Goal: Transaction & Acquisition: Purchase product/service

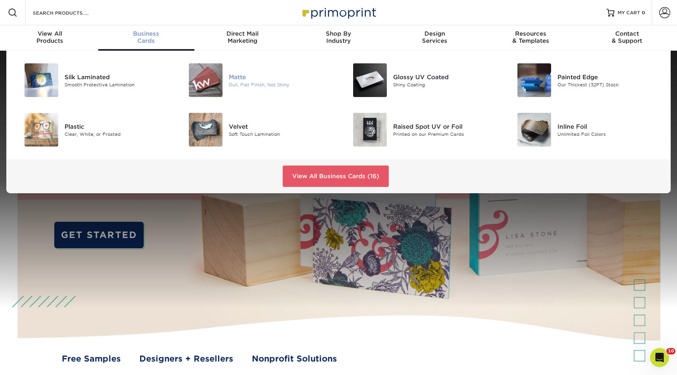
click at [236, 79] on div "Matte" at bounding box center [281, 77] width 104 height 9
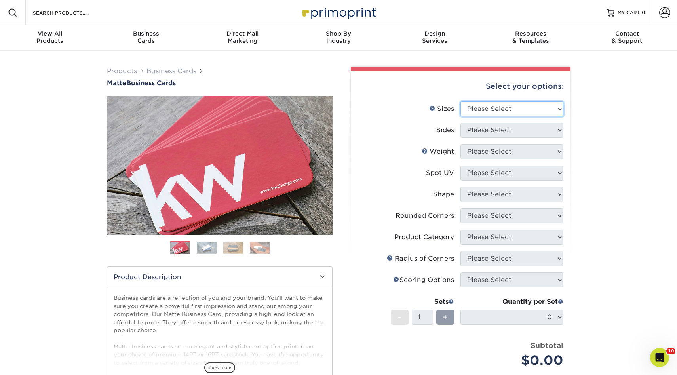
click at [481, 103] on select "Please Select 1.5" x 3.5" - Mini 1.75" x 3.5" - Mini 2" x 2" - Square 2" x 3" -…" at bounding box center [512, 108] width 103 height 15
select select "2.00x3.50"
click at [461, 101] on select "Please Select 1.5" x 3.5" - Mini 1.75" x 3.5" - Mini 2" x 2" - Square 2" x 3" -…" at bounding box center [512, 108] width 103 height 15
click at [474, 136] on select "Please Select" at bounding box center [512, 130] width 103 height 15
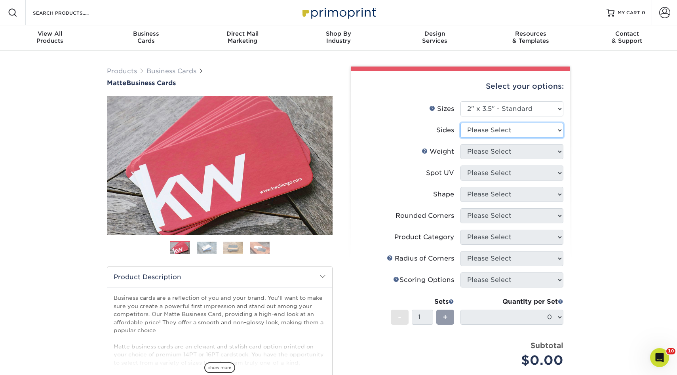
select select "13abbda7-1d64-4f25-8bb2-c179b224825d"
click at [461, 123] on select "Please Select Print Both Sides Print Front Only" at bounding box center [512, 130] width 103 height 15
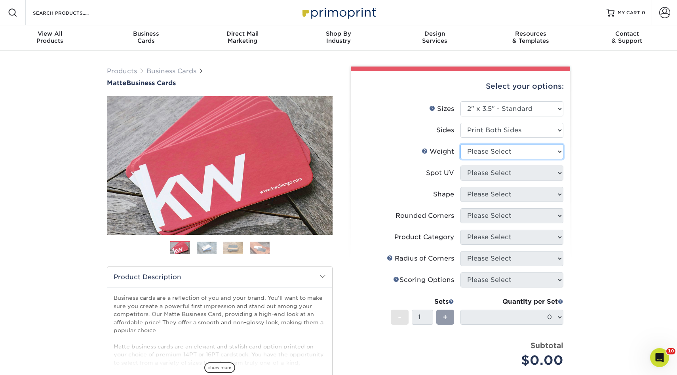
click at [481, 149] on select "Please Select 16PT 14PT" at bounding box center [512, 151] width 103 height 15
select select "16PT"
click at [461, 144] on select "Please Select 16PT 14PT" at bounding box center [512, 151] width 103 height 15
click at [482, 176] on select "Please Select No Spot UV Front and Back (Both Sides) Front Only Back Only" at bounding box center [512, 173] width 103 height 15
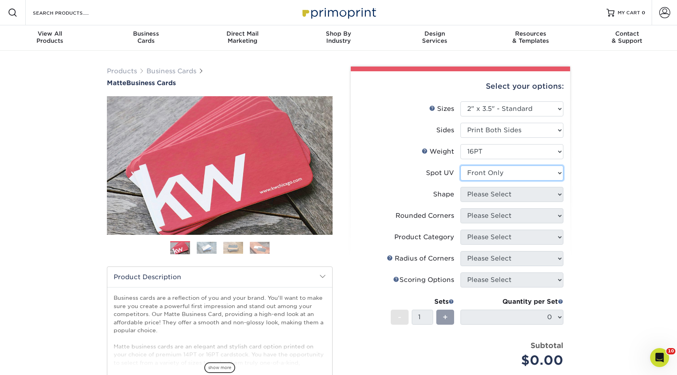
click at [461, 166] on select "Please Select No Spot UV Front and Back (Both Sides) Front Only Back Only" at bounding box center [512, 173] width 103 height 15
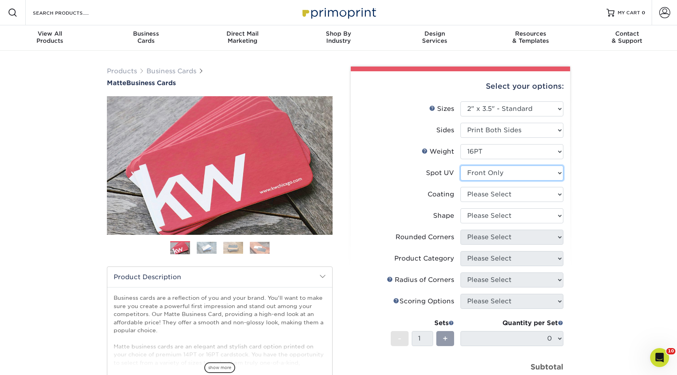
click at [481, 174] on select "Please Select No Spot UV Front and Back (Both Sides) Front Only Back Only" at bounding box center [512, 173] width 103 height 15
select select "0"
click at [461, 166] on select "Please Select No Spot UV Front and Back (Both Sides) Front Only Back Only" at bounding box center [512, 173] width 103 height 15
drag, startPoint x: 481, startPoint y: 174, endPoint x: 482, endPoint y: 187, distance: 13.1
click at [482, 190] on select at bounding box center [512, 194] width 103 height 15
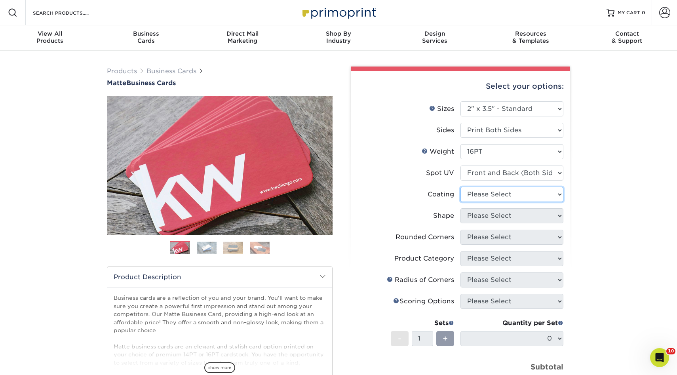
select select "121bb7b5-3b4d-429f-bd8d-bbf80e953313"
click at [461, 187] on select at bounding box center [512, 194] width 103 height 15
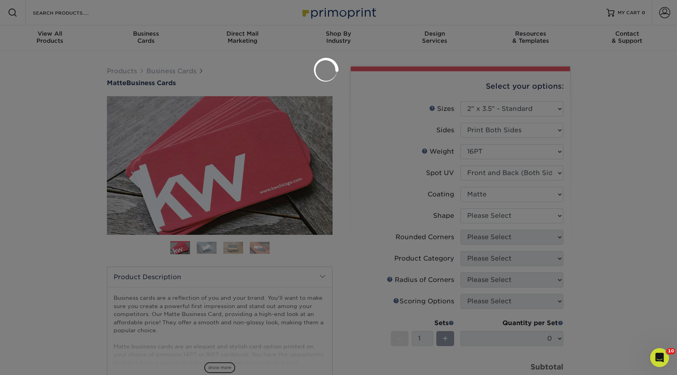
click at [479, 215] on div at bounding box center [338, 187] width 677 height 375
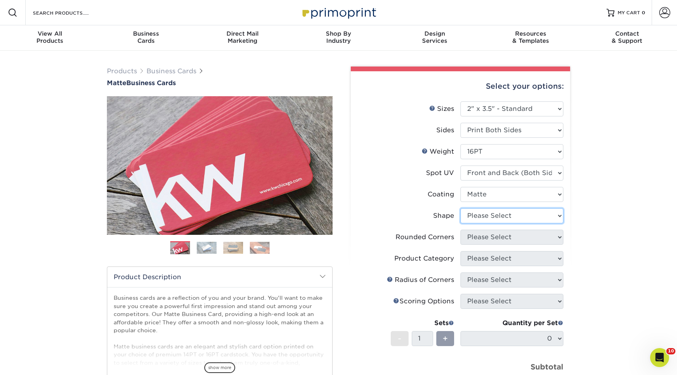
click at [479, 216] on select "Please Select Standard" at bounding box center [512, 215] width 103 height 15
select select "standard"
click at [461, 208] on select "Please Select Standard" at bounding box center [512, 215] width 103 height 15
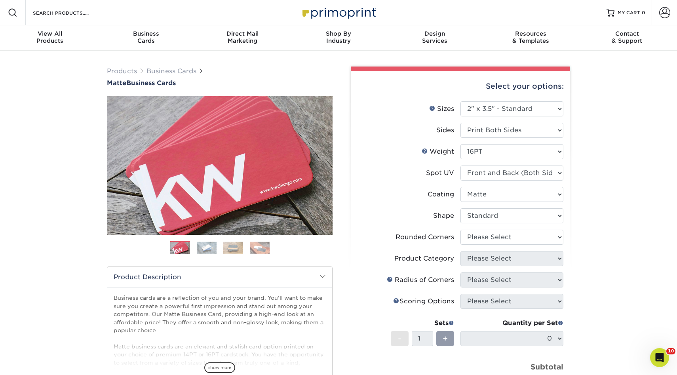
click at [78, 162] on div "Products Business Cards Matte Business Cards Previous Next 100 $ 9" at bounding box center [338, 280] width 677 height 458
click at [485, 198] on select at bounding box center [512, 194] width 103 height 15
click at [490, 213] on select "Please Select Standard" at bounding box center [512, 215] width 103 height 15
click at [487, 241] on select "Please Select Yes - Round 2 Corners Yes - Round 4 Corners No" at bounding box center [512, 237] width 103 height 15
select select "0"
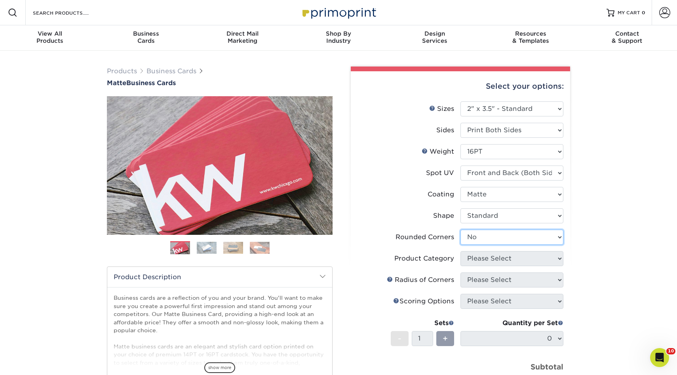
click at [461, 230] on select "Please Select Yes - Round 2 Corners Yes - Round 4 Corners No" at bounding box center [512, 237] width 103 height 15
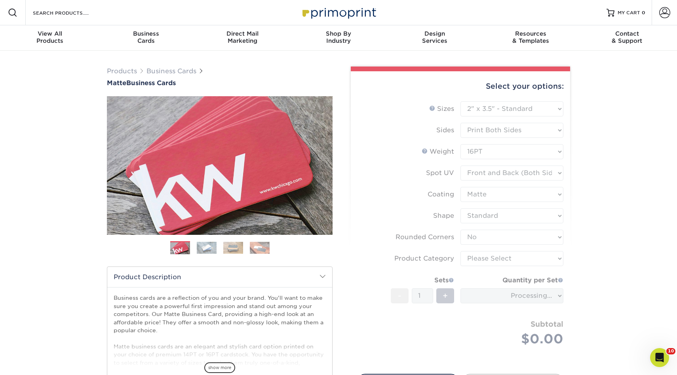
click at [495, 260] on form "Sizes Help Sizes Please Select 1.5" x 3.5" - Mini 1.75" x 3.5" - Mini 2" x 2" -…" at bounding box center [460, 232] width 207 height 263
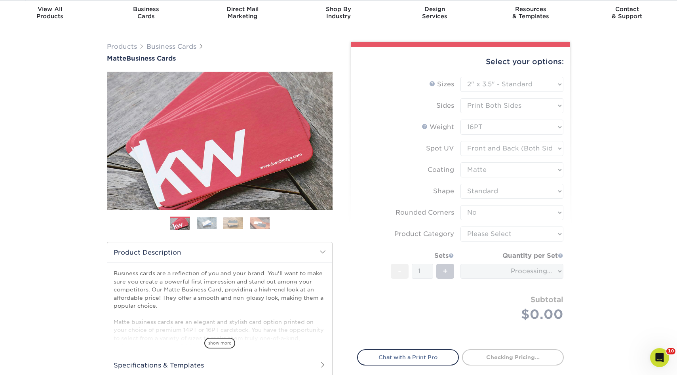
scroll to position [30, 0]
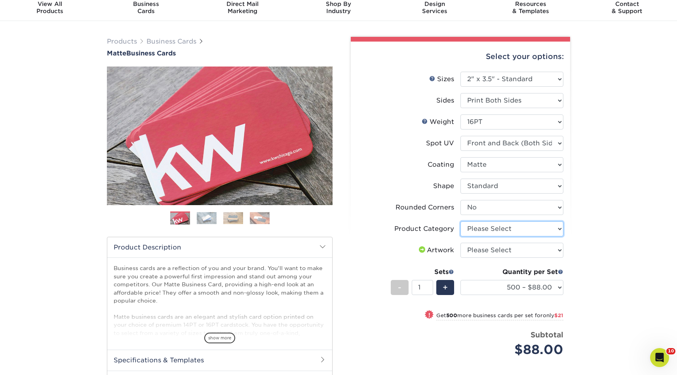
click at [489, 231] on select "Please Select Business Cards" at bounding box center [512, 228] width 103 height 15
select select "3b5148f1-0588-4f88-a218-97bcfdce65c1"
click at [461, 221] on select "Please Select Business Cards" at bounding box center [512, 228] width 103 height 15
click at [483, 247] on select "Please Select I will upload files I need a design - $100" at bounding box center [512, 250] width 103 height 15
click at [461, 243] on select "Please Select I will upload files I need a design - $100" at bounding box center [512, 250] width 103 height 15
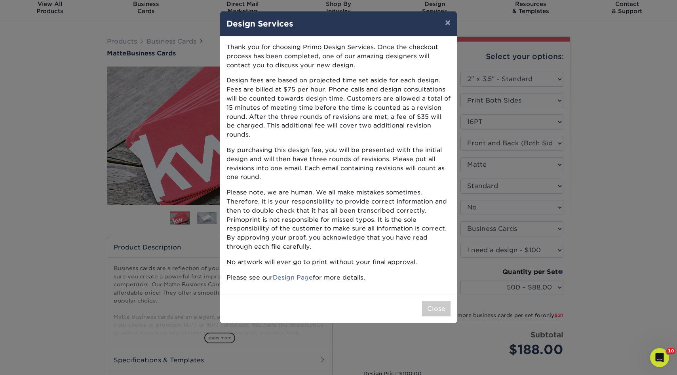
click at [481, 252] on div "× Design Services Thank you for choosing Primo Design Services. Once the checko…" at bounding box center [338, 187] width 677 height 375
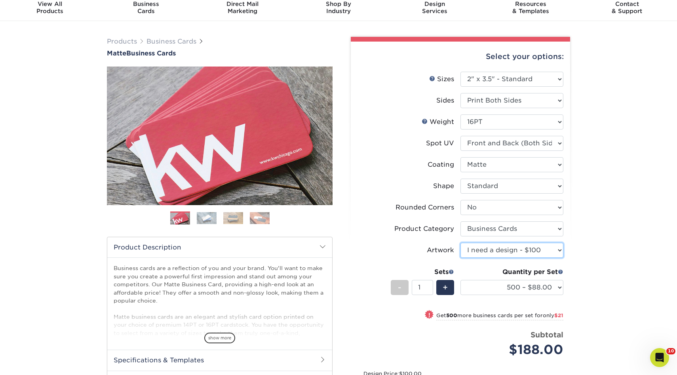
click at [472, 247] on select "Please Select I will upload files I need a design - $100" at bounding box center [512, 250] width 103 height 15
select select "upload"
click at [461, 243] on select "Please Select I will upload files I need a design - $100" at bounding box center [512, 250] width 103 height 15
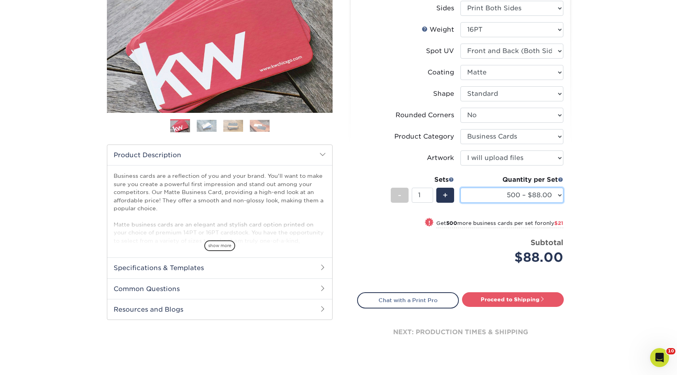
click at [540, 197] on select "500 – $88.00 1000 – $109.00 2500 – $205.00 5000 – $279.00 10000 – $612.00 15000…" at bounding box center [512, 195] width 103 height 15
select select "2500 – $205.00"
click at [461, 188] on select "500 – $88.00 1000 – $109.00 2500 – $205.00 5000 – $279.00 10000 – $612.00 15000…" at bounding box center [512, 195] width 103 height 15
click at [501, 303] on link "Proceed to Shipping" at bounding box center [513, 299] width 102 height 14
type input "Set 1"
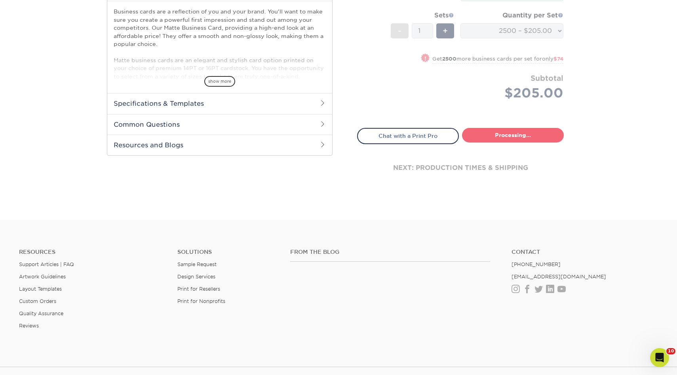
select select "09ea642d-e3c9-4cdf-8921-d823fe51eb6a"
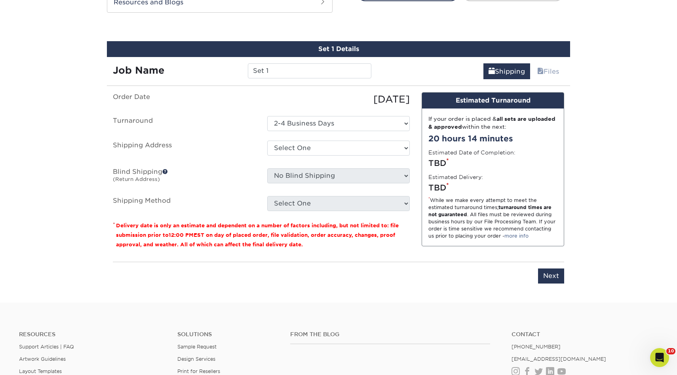
scroll to position [436, 0]
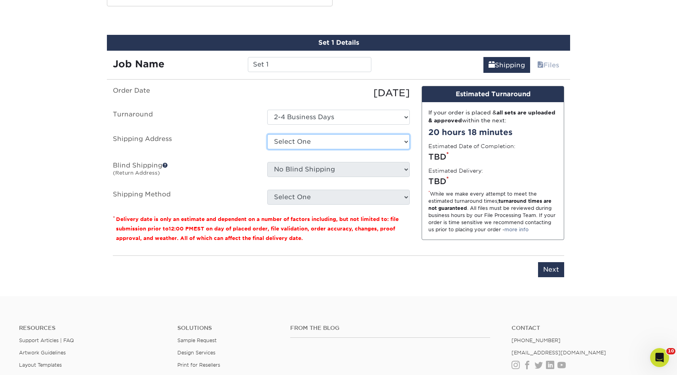
click at [310, 144] on select "Select One + Add New Address - Login" at bounding box center [338, 141] width 143 height 15
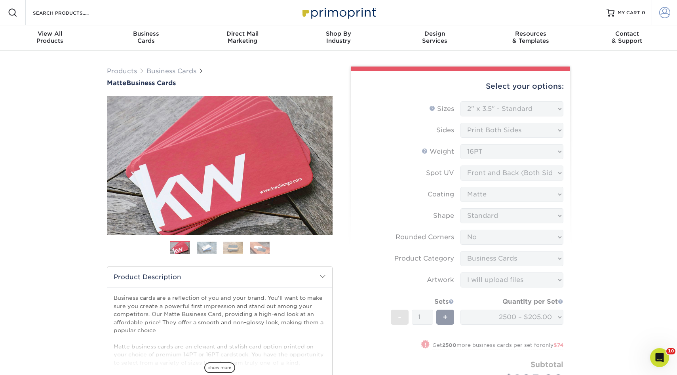
click at [669, 16] on span at bounding box center [665, 12] width 11 height 11
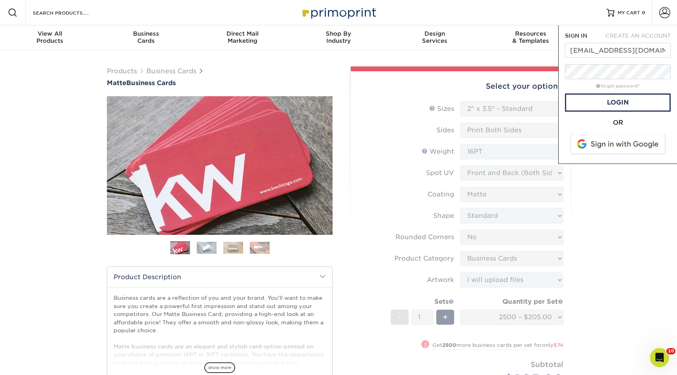
click at [608, 142] on span at bounding box center [619, 144] width 101 height 21
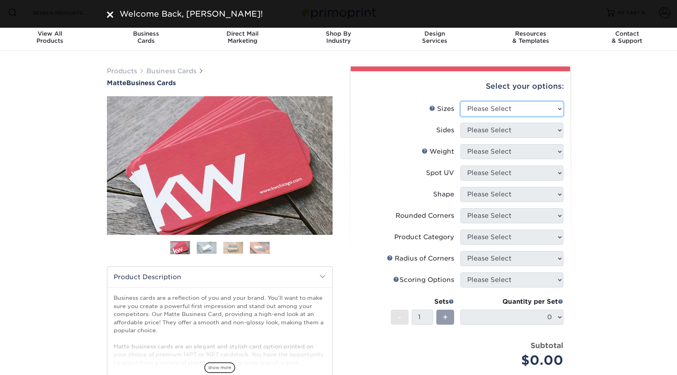
click at [497, 114] on select "Please Select 1.5" x 3.5" - Mini 1.75" x 3.5" - Mini 2" x 2" - Square 2" x 3" -…" at bounding box center [512, 108] width 103 height 15
select select "2.00x3.50"
click at [461, 101] on select "Please Select 1.5" x 3.5" - Mini 1.75" x 3.5" - Mini 2" x 2" - Square 2" x 3" -…" at bounding box center [512, 108] width 103 height 15
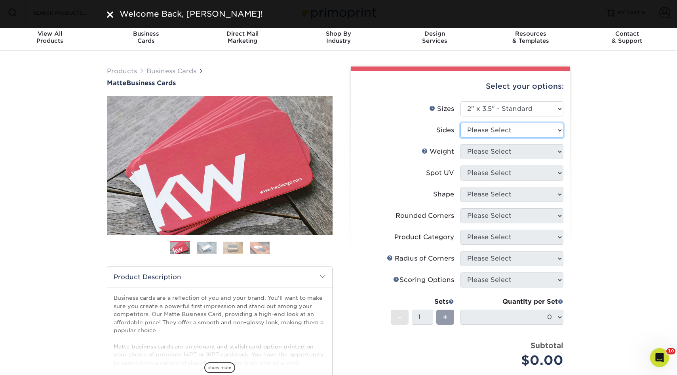
click at [488, 129] on select "Please Select Print Both Sides Print Front Only" at bounding box center [512, 130] width 103 height 15
select select "13abbda7-1d64-4f25-8bb2-c179b224825d"
click at [461, 123] on select "Please Select Print Both Sides Print Front Only" at bounding box center [512, 130] width 103 height 15
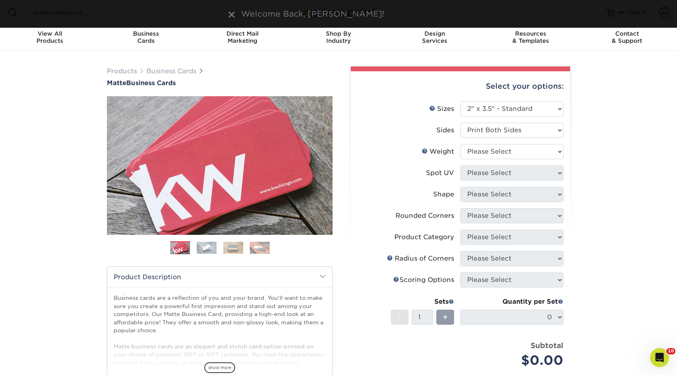
click at [485, 159] on li "Weight Help Weight Please Select 16PT 14PT" at bounding box center [461, 154] width 206 height 21
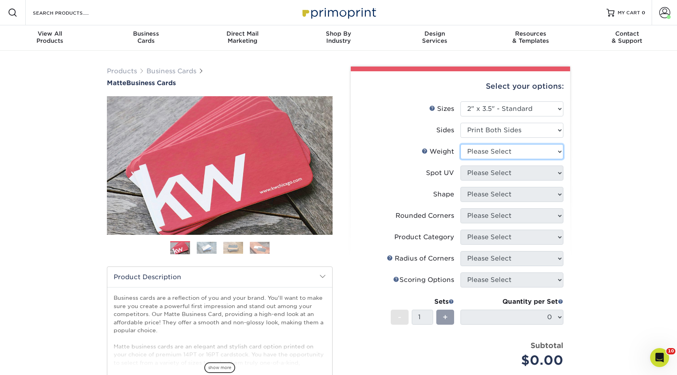
click at [486, 155] on select "Please Select 16PT 14PT" at bounding box center [512, 151] width 103 height 15
select select "16PT"
click at [461, 144] on select "Please Select 16PT 14PT" at bounding box center [512, 151] width 103 height 15
drag, startPoint x: 486, startPoint y: 155, endPoint x: 485, endPoint y: 170, distance: 14.7
click at [485, 170] on select "Please Select No Spot UV Front and Back (Both Sides) Front Only Back Only" at bounding box center [512, 173] width 103 height 15
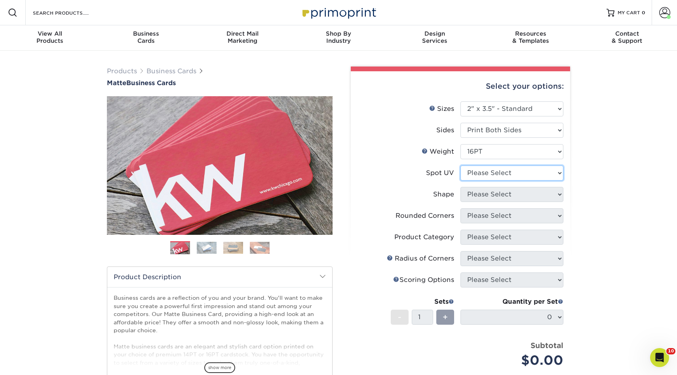
select select "0"
click at [461, 166] on select "Please Select No Spot UV Front and Back (Both Sides) Front Only Back Only" at bounding box center [512, 173] width 103 height 15
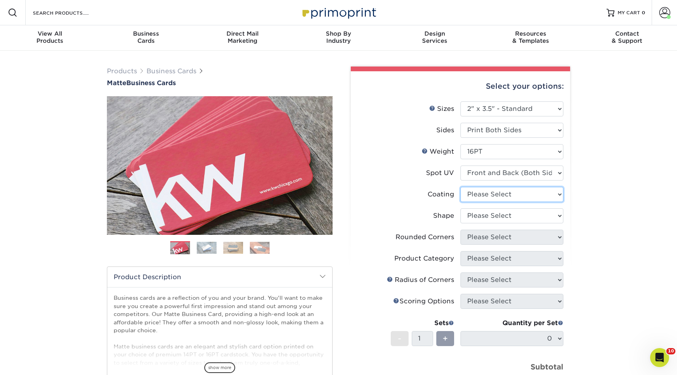
click at [476, 197] on select at bounding box center [512, 194] width 103 height 15
select select "121bb7b5-3b4d-429f-bd8d-bbf80e953313"
click at [461, 187] on select at bounding box center [512, 194] width 103 height 15
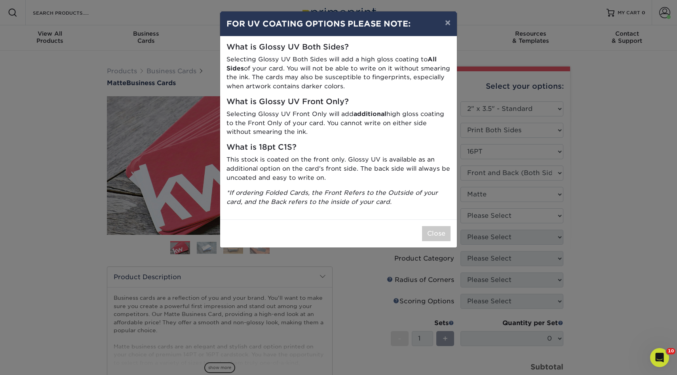
click at [479, 215] on div "× FOR UV COATING OPTIONS PLEASE NOTE: What is Glossy UV Both Sides? Selecting G…" at bounding box center [338, 187] width 677 height 375
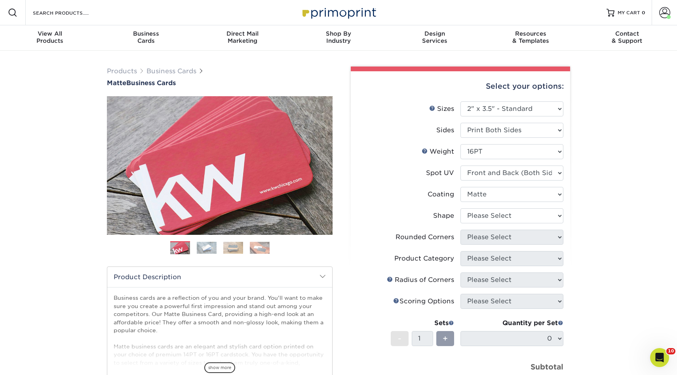
click at [447, 231] on label "Rounded Corners" at bounding box center [409, 237] width 103 height 15
click at [478, 218] on select "Please Select Standard" at bounding box center [512, 215] width 103 height 15
select select "standard"
click at [461, 208] on select "Please Select Standard" at bounding box center [512, 215] width 103 height 15
click at [479, 236] on select "Please Select Yes - Round 2 Corners Yes - Round 4 Corners No" at bounding box center [512, 237] width 103 height 15
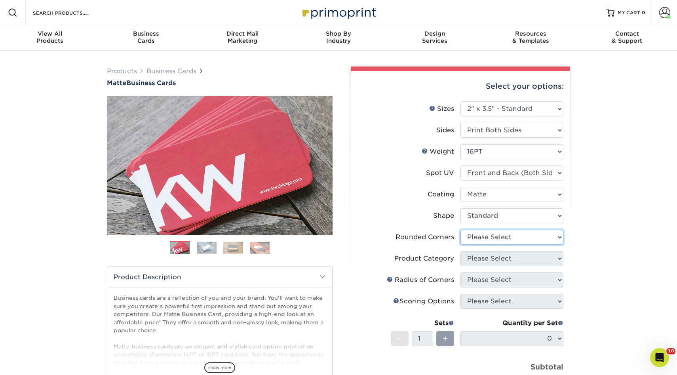
select select "0"
click at [461, 230] on select "Please Select Yes - Round 2 Corners Yes - Round 4 Corners No" at bounding box center [512, 237] width 103 height 15
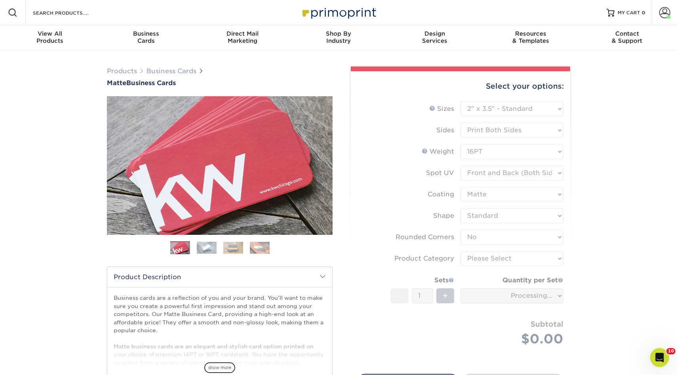
click at [482, 257] on form "Sizes Help Sizes Please Select 1.5" x 3.5" - Mini 1.75" x 3.5" - Mini 2" x 2" -…" at bounding box center [460, 232] width 207 height 263
click at [494, 258] on form "Sizes Help Sizes Please Select 1.5" x 3.5" - Mini 1.75" x 3.5" - Mini 2" x 2" -…" at bounding box center [460, 232] width 207 height 263
click at [511, 258] on form "Sizes Help Sizes Please Select 1.5" x 3.5" - Mini 1.75" x 3.5" - Mini 2" x 2" -…" at bounding box center [460, 232] width 207 height 263
click at [531, 257] on form "Sizes Help Sizes Please Select 1.5" x 3.5" - Mini 1.75" x 3.5" - Mini 2" x 2" -…" at bounding box center [460, 232] width 207 height 263
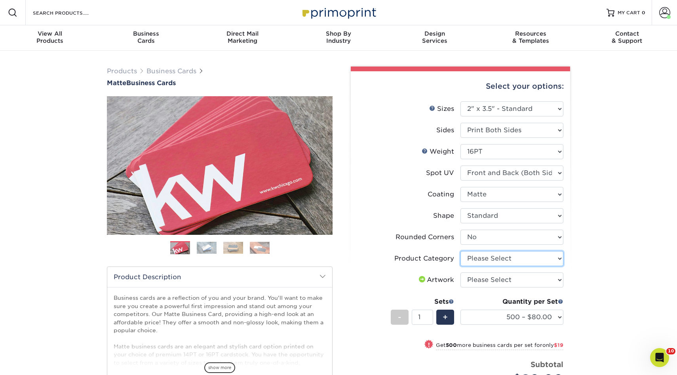
click at [546, 257] on select "Please Select Business Cards" at bounding box center [512, 258] width 103 height 15
select select "3b5148f1-0588-4f88-a218-97bcfdce65c1"
click at [461, 251] on select "Please Select Business Cards" at bounding box center [512, 258] width 103 height 15
click at [513, 280] on select "Please Select I will upload files I need a design - $100" at bounding box center [512, 280] width 103 height 15
select select "upload"
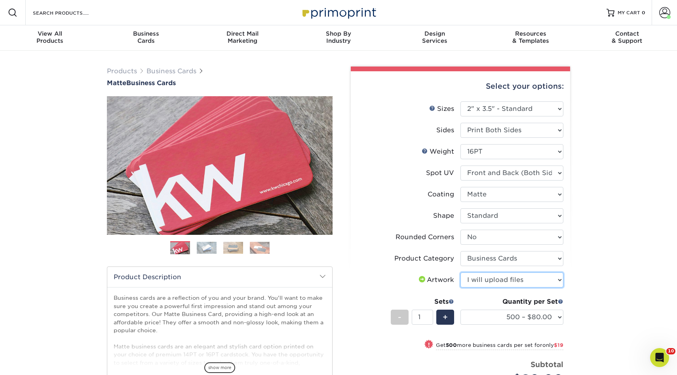
click at [461, 273] on select "Please Select I will upload files I need a design - $100" at bounding box center [512, 280] width 103 height 15
click at [502, 315] on select "500 – $80.00 1000 – $99.00 2500 – $187.00 5000 – $254.00 10000 – $558.00 15000 …" at bounding box center [512, 317] width 103 height 15
select select "2500 – $187.00"
click at [461, 310] on select "500 – $80.00 1000 – $99.00 2500 – $187.00 5000 – $254.00 10000 – $558.00 15000 …" at bounding box center [512, 317] width 103 height 15
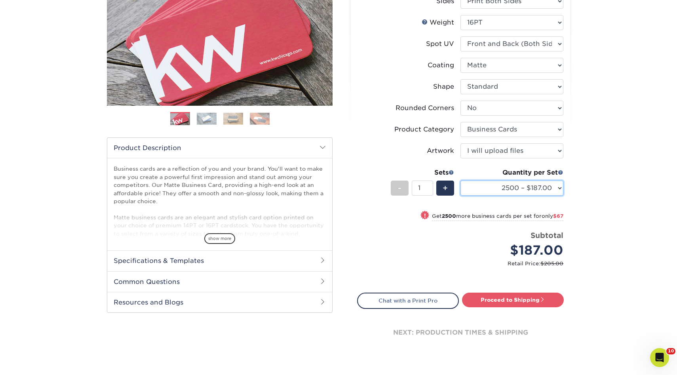
scroll to position [145, 0]
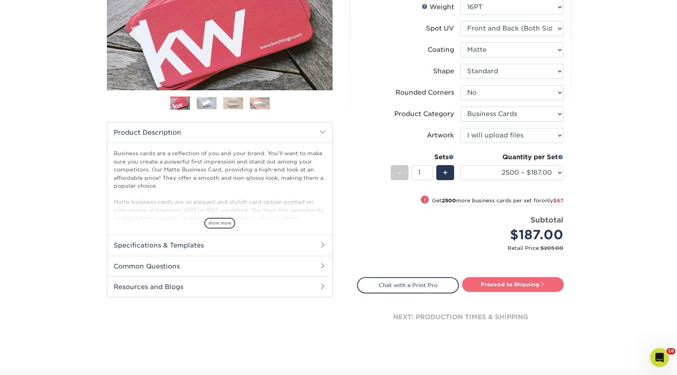
click at [515, 281] on link "Proceed to Shipping" at bounding box center [513, 284] width 102 height 14
type input "Set 1"
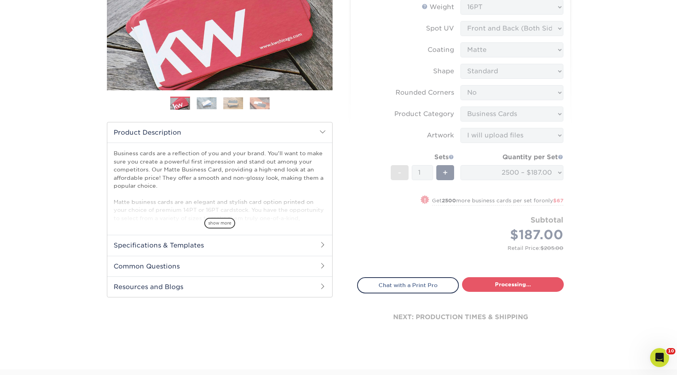
select select "09ea642d-e3c9-4cdf-8921-d823fe51eb6a"
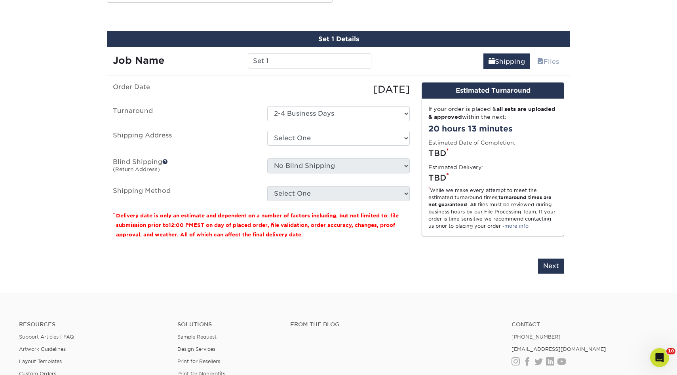
scroll to position [443, 0]
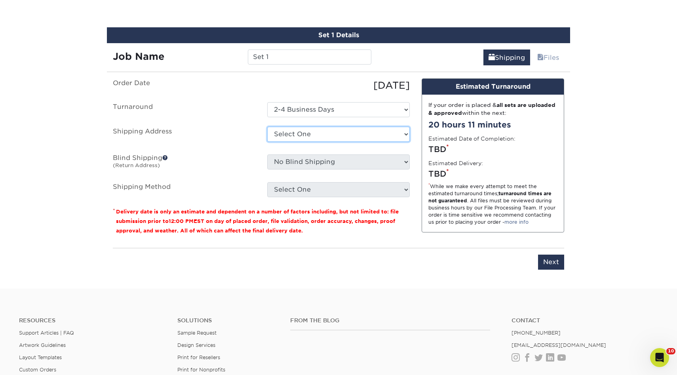
click at [305, 138] on select "Select One 3rd Gen 3rd Gen - Titi A1 Glass AC CLANING Aguirre Auto Aldo Monroy …" at bounding box center [338, 134] width 143 height 15
select select "132386"
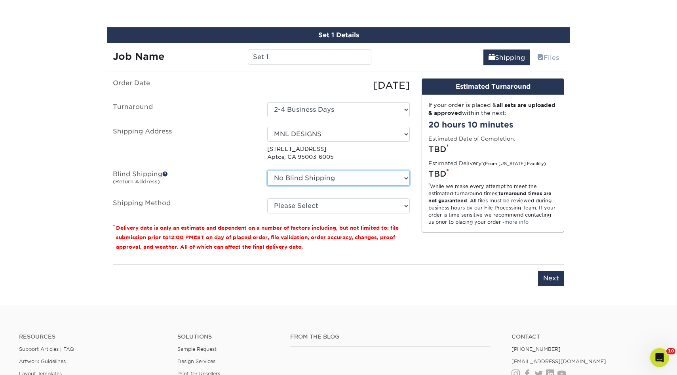
click at [300, 179] on select "No Blind Shipping 3rd Gen 3rd Gen - Titi A1 Glass AC CLANING Aguirre Auto Aldo …" at bounding box center [338, 178] width 143 height 15
select select "255217"
click at [267, 171] on select "No Blind Shipping 3rd Gen 3rd Gen - Titi A1 Glass AC CLANING Aguirre Auto Aldo …" at bounding box center [338, 178] width 143 height 15
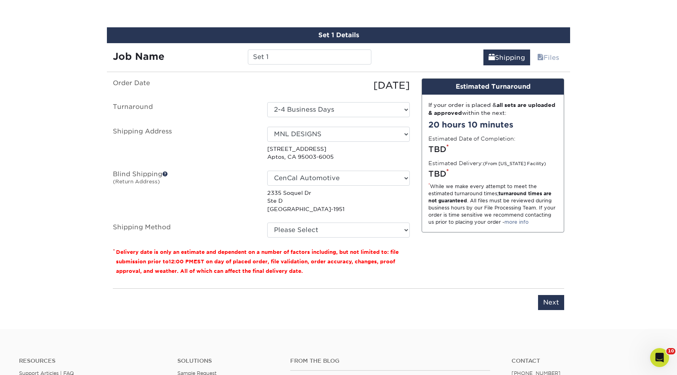
click at [303, 241] on fieldset "Order Date 09/25/2025 Turnaround Select One 2-4 Business Days Shipping Address …" at bounding box center [261, 162] width 297 height 169
click at [306, 228] on select "Please Select Ground Shipping (+$11.20) 3 Day Shipping Service (+$20.09) 2 Day …" at bounding box center [338, 230] width 143 height 15
select select "03"
click at [267, 223] on select "Please Select Ground Shipping (+$11.20) 3 Day Shipping Service (+$20.09) 2 Day …" at bounding box center [338, 230] width 143 height 15
click at [559, 301] on input "Next" at bounding box center [551, 302] width 26 height 15
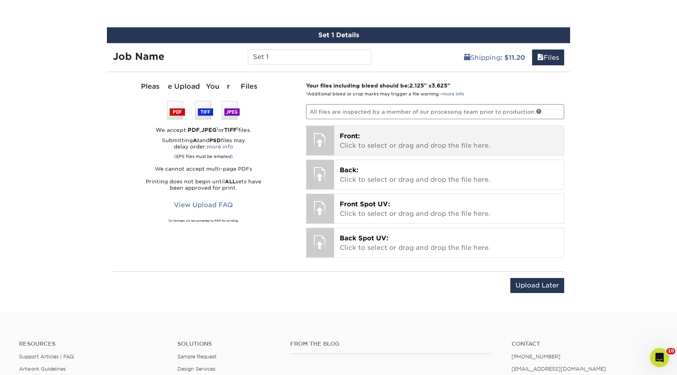
click at [394, 137] on p "Front: Click to select or drag and drop the file here." at bounding box center [449, 141] width 219 height 19
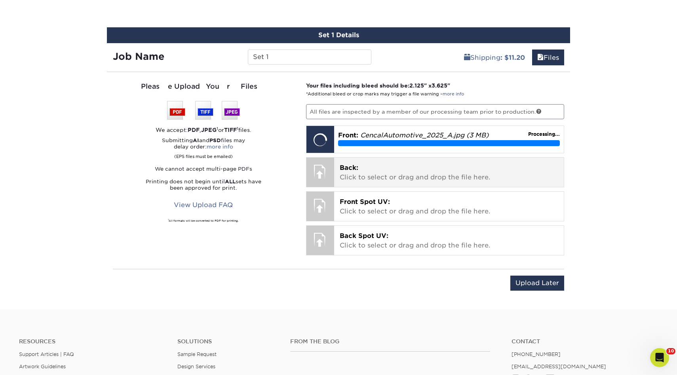
click at [374, 176] on p "Back: Click to select or drag and drop the file here." at bounding box center [449, 172] width 219 height 19
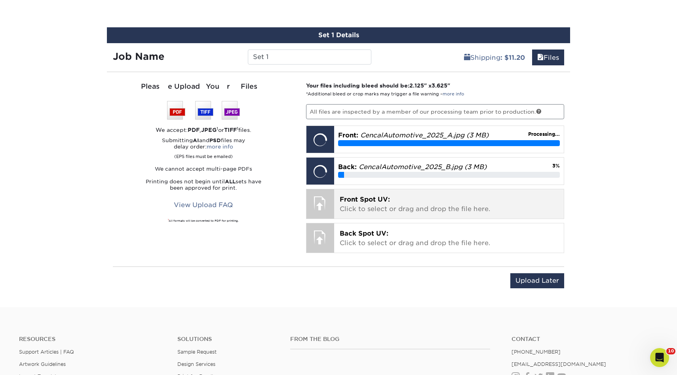
click at [371, 210] on p "Front Spot UV: Click to select or drag and drop the file here." at bounding box center [449, 204] width 219 height 19
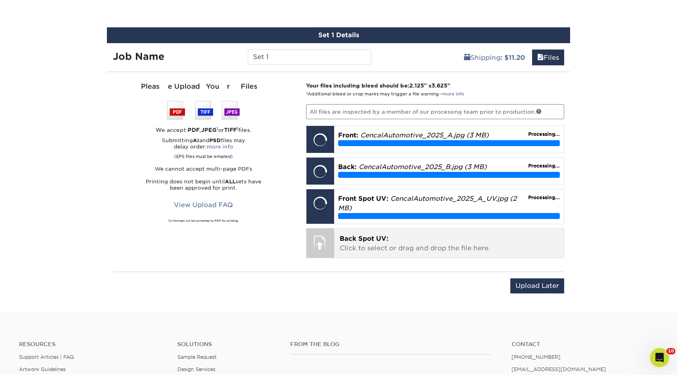
click at [377, 243] on p "Back Spot UV: Click to select or drag and drop the file here." at bounding box center [449, 243] width 219 height 19
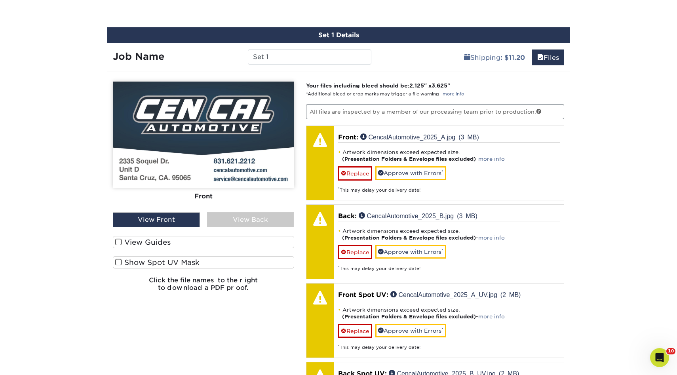
click at [204, 241] on label "View Guides" at bounding box center [203, 242] width 181 height 12
click at [0, 0] on input "View Guides" at bounding box center [0, 0] width 0 height 0
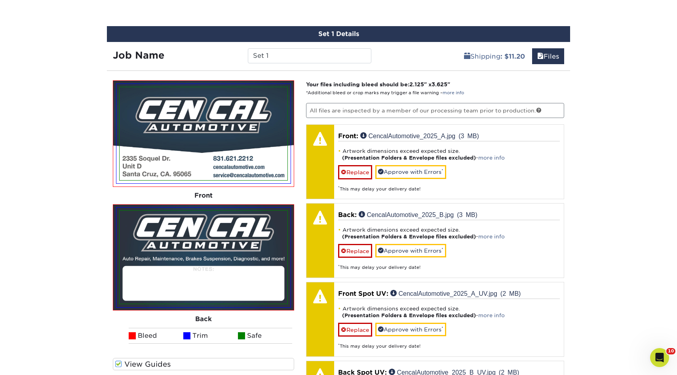
scroll to position [469, 0]
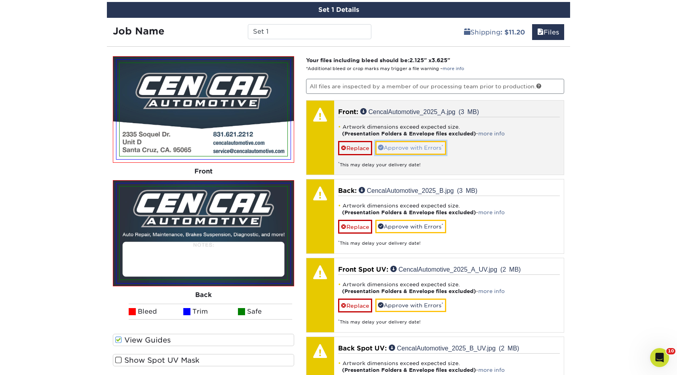
click at [406, 145] on link "Approve with Errors *" at bounding box center [411, 147] width 71 height 13
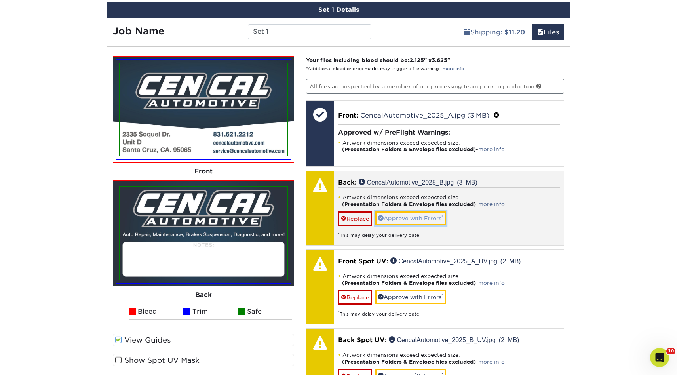
click at [398, 216] on link "Approve with Errors *" at bounding box center [411, 218] width 71 height 13
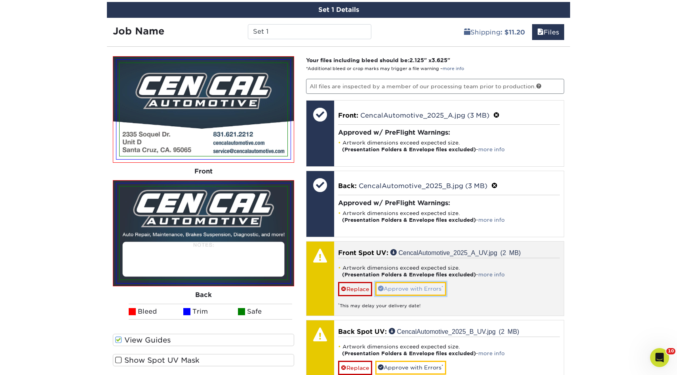
click at [394, 287] on link "Approve with Errors *" at bounding box center [411, 288] width 71 height 13
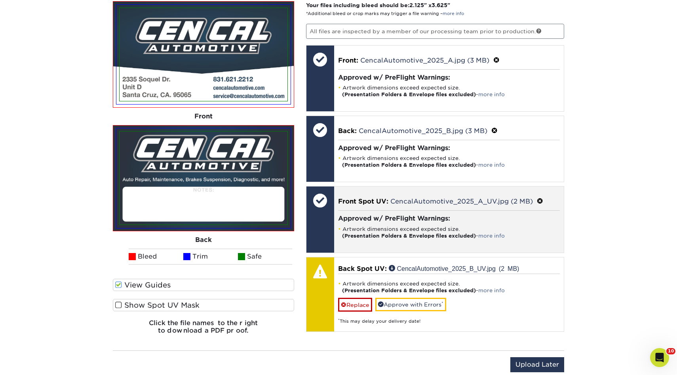
scroll to position [535, 0]
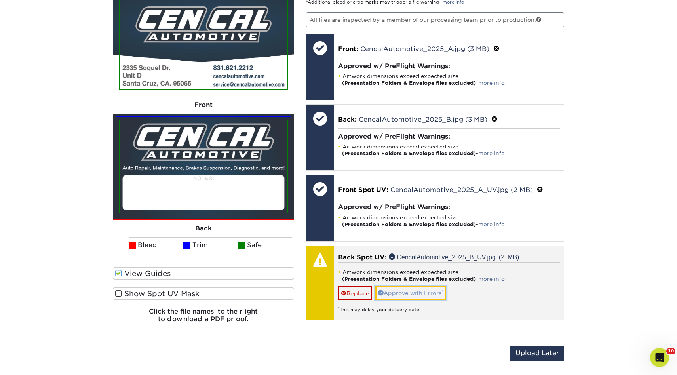
click at [397, 297] on link "Approve with Errors *" at bounding box center [411, 292] width 71 height 13
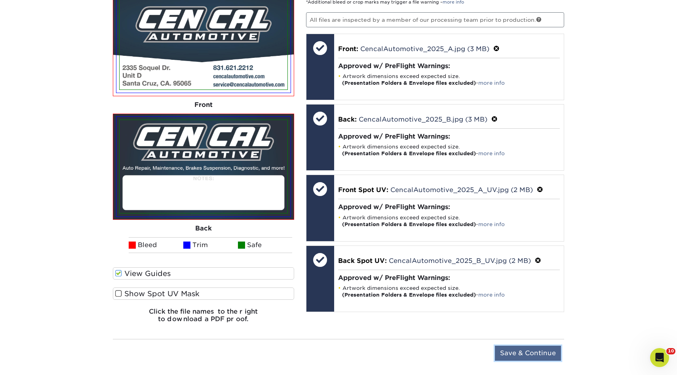
click at [523, 357] on input "Save & Continue" at bounding box center [528, 353] width 66 height 15
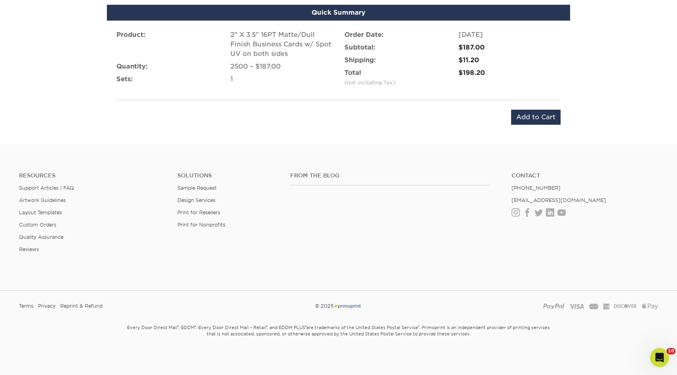
scroll to position [509, 0]
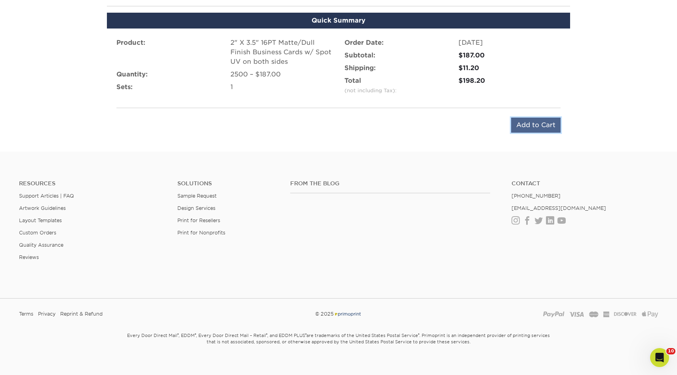
click at [532, 122] on input "Add to Cart" at bounding box center [536, 125] width 50 height 15
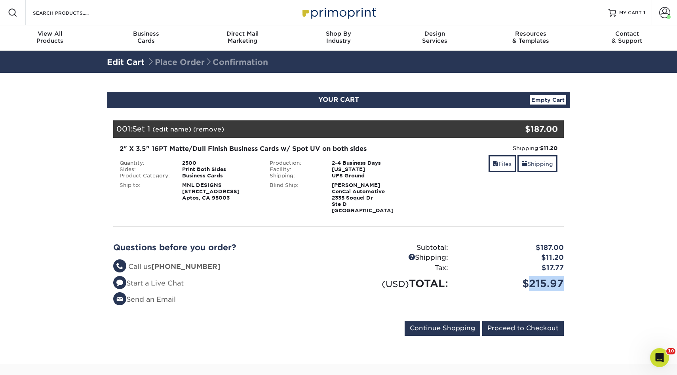
drag, startPoint x: 532, startPoint y: 282, endPoint x: 564, endPoint y: 282, distance: 32.5
click at [564, 282] on div "$215.97" at bounding box center [512, 283] width 116 height 15
copy div "215.97"
click at [523, 330] on input "Proceed to Checkout" at bounding box center [524, 328] width 82 height 15
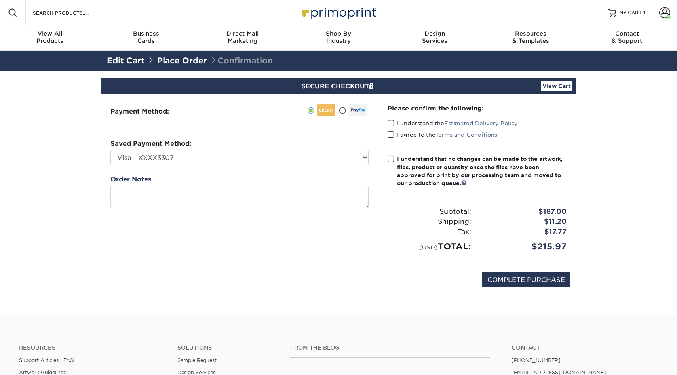
click at [390, 125] on span at bounding box center [391, 124] width 7 height 8
click at [0, 0] on input "I understand the Estimated Delivery Policy" at bounding box center [0, 0] width 0 height 0
click at [392, 137] on span at bounding box center [391, 135] width 7 height 8
click at [0, 0] on input "I agree to the Terms and Conditions" at bounding box center [0, 0] width 0 height 0
click at [392, 158] on span at bounding box center [391, 159] width 7 height 8
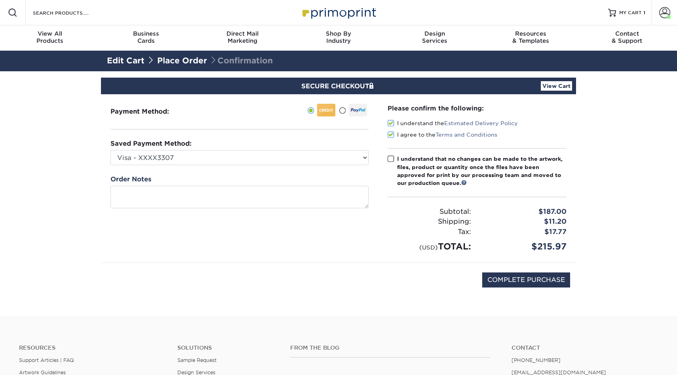
click at [0, 0] on input "I understand that no changes can be made to the artwork, files, product or quan…" at bounding box center [0, 0] width 0 height 0
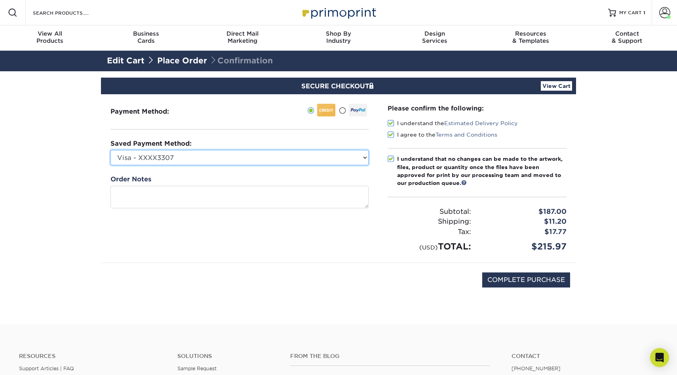
click at [313, 162] on select "Visa - XXXX3307 Visa - XXXX3562 New Credit Card" at bounding box center [240, 157] width 258 height 15
select select "72308"
click at [111, 150] on select "Visa - XXXX3307 Visa - XXXX3562 New Credit Card" at bounding box center [240, 157] width 258 height 15
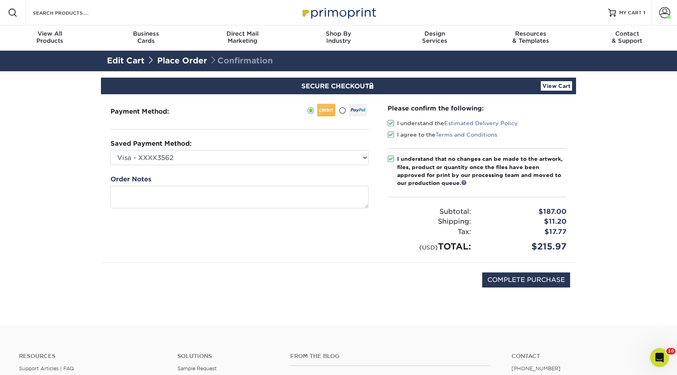
click at [344, 247] on div "Payment Method:" at bounding box center [239, 178] width 277 height 168
click at [529, 280] on input "COMPLETE PURCHASE" at bounding box center [527, 280] width 88 height 15
type input "PROCESSING, PLEASE WAIT..."
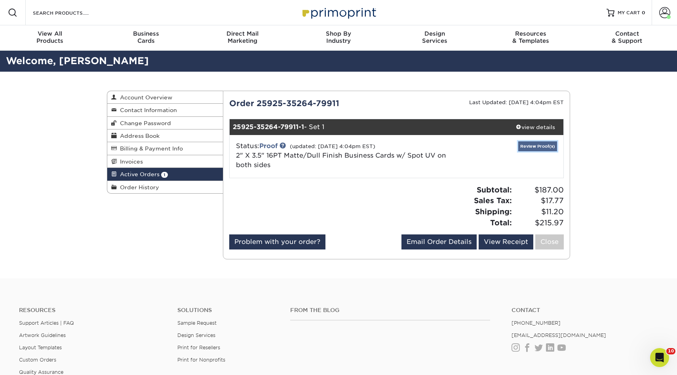
click at [533, 146] on link "Review Proof(s)" at bounding box center [538, 146] width 39 height 10
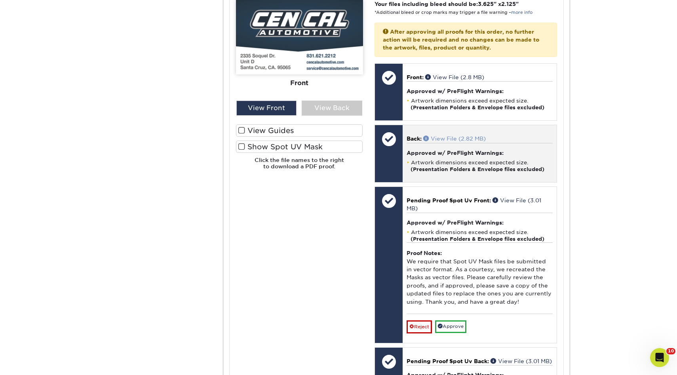
scroll to position [371, 0]
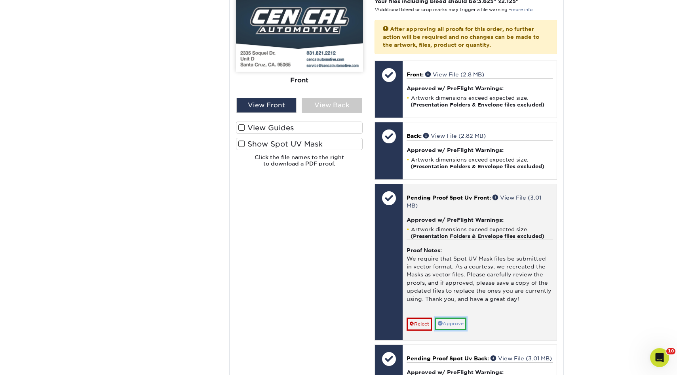
click at [449, 324] on link "Approve" at bounding box center [450, 324] width 31 height 12
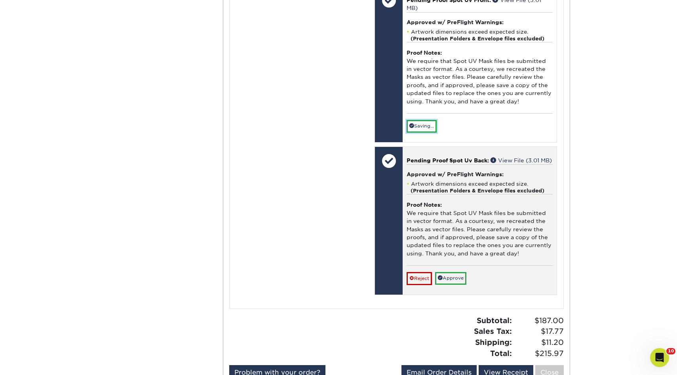
scroll to position [573, 0]
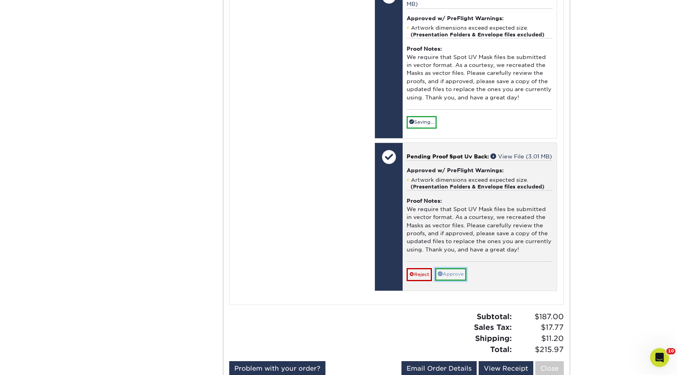
click at [457, 281] on link "Approve" at bounding box center [450, 274] width 31 height 12
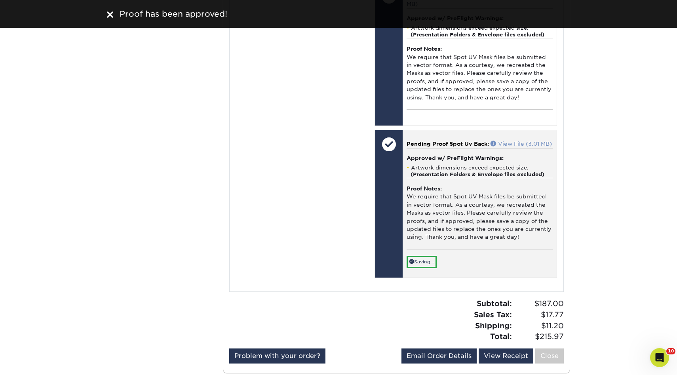
click at [511, 142] on link "View File (3.01 MB)" at bounding box center [521, 144] width 61 height 6
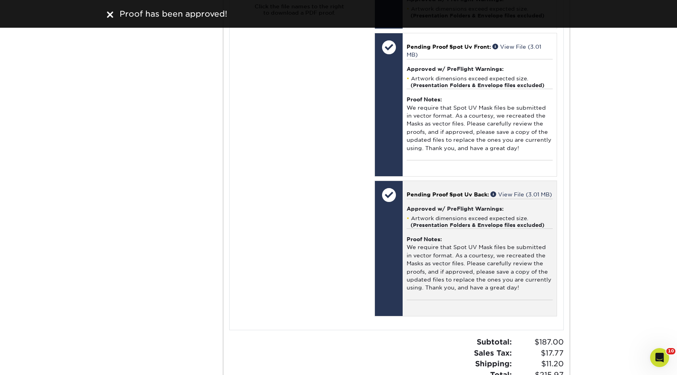
scroll to position [513, 0]
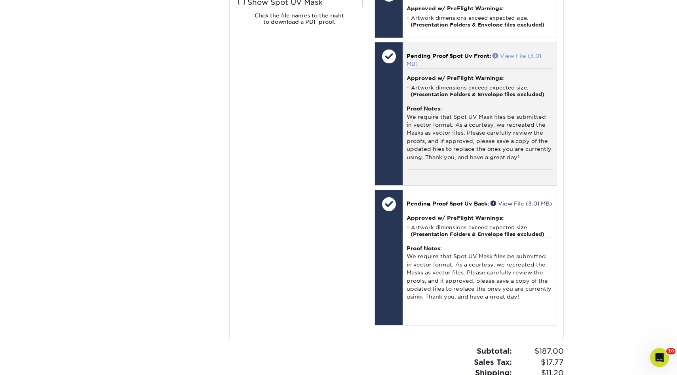
click at [520, 55] on link "View File (3.01 MB)" at bounding box center [474, 60] width 135 height 14
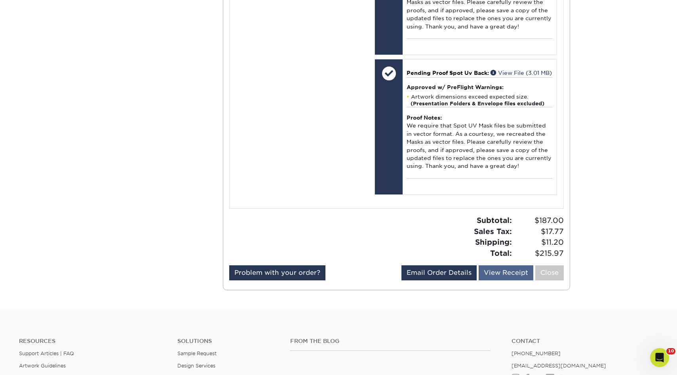
scroll to position [659, 0]
